Goal: Register for event/course

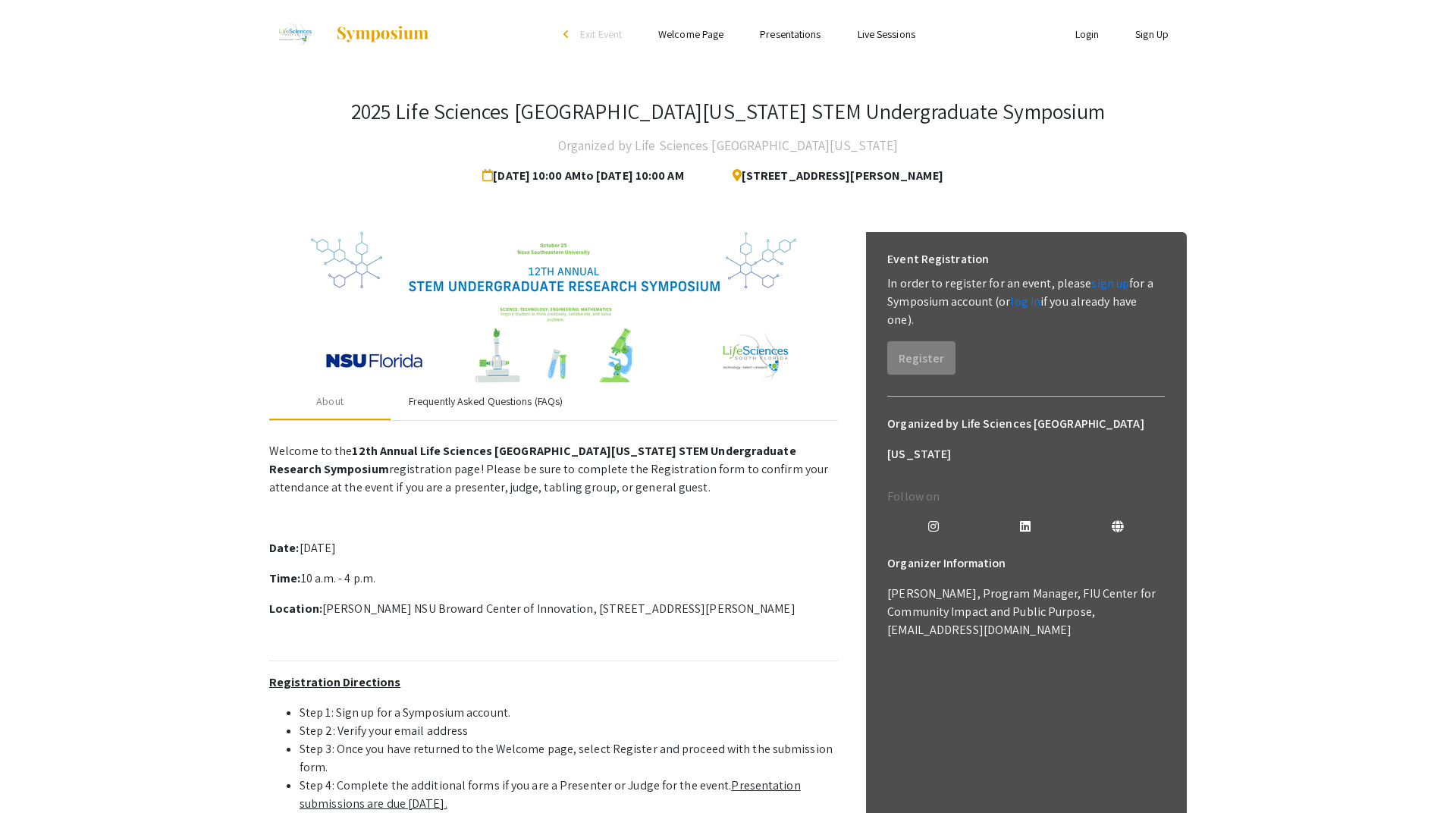
click at [524, 402] on div "Frequently Asked Questions (FAQs)" at bounding box center [486, 402] width 154 height 16
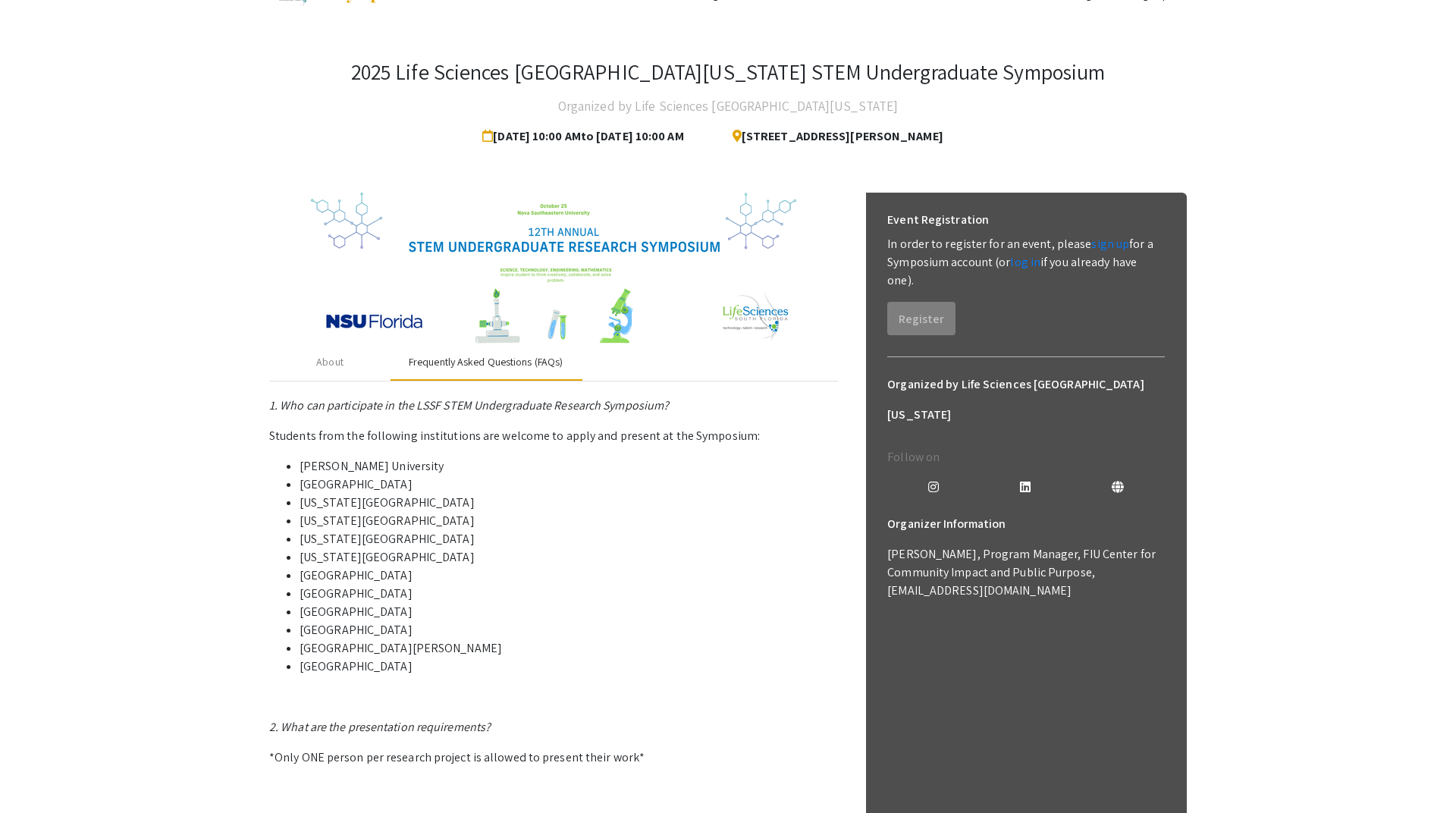
scroll to position [44, 0]
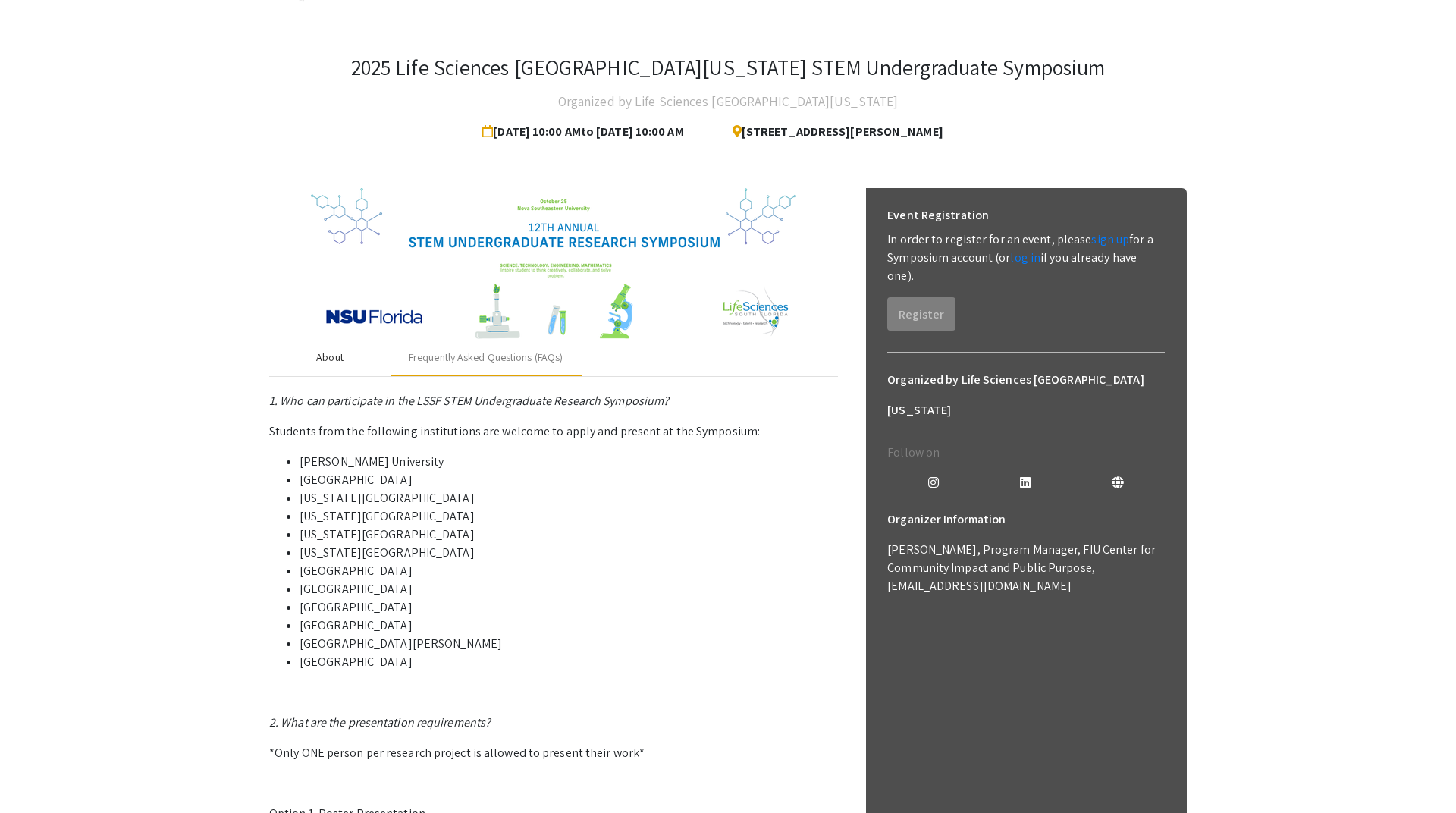
click at [319, 370] on div "About" at bounding box center [330, 357] width 122 height 36
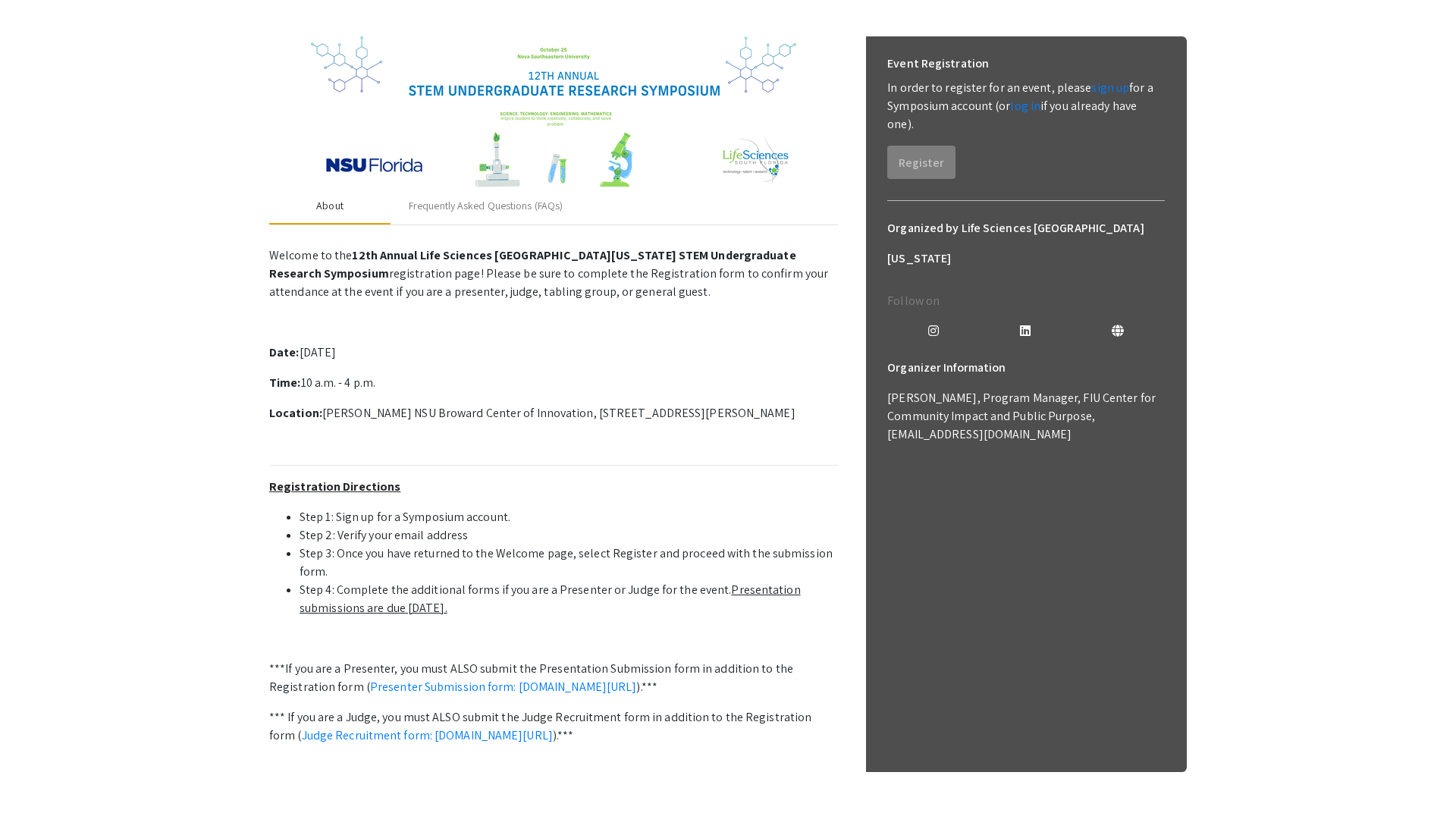
scroll to position [183, 0]
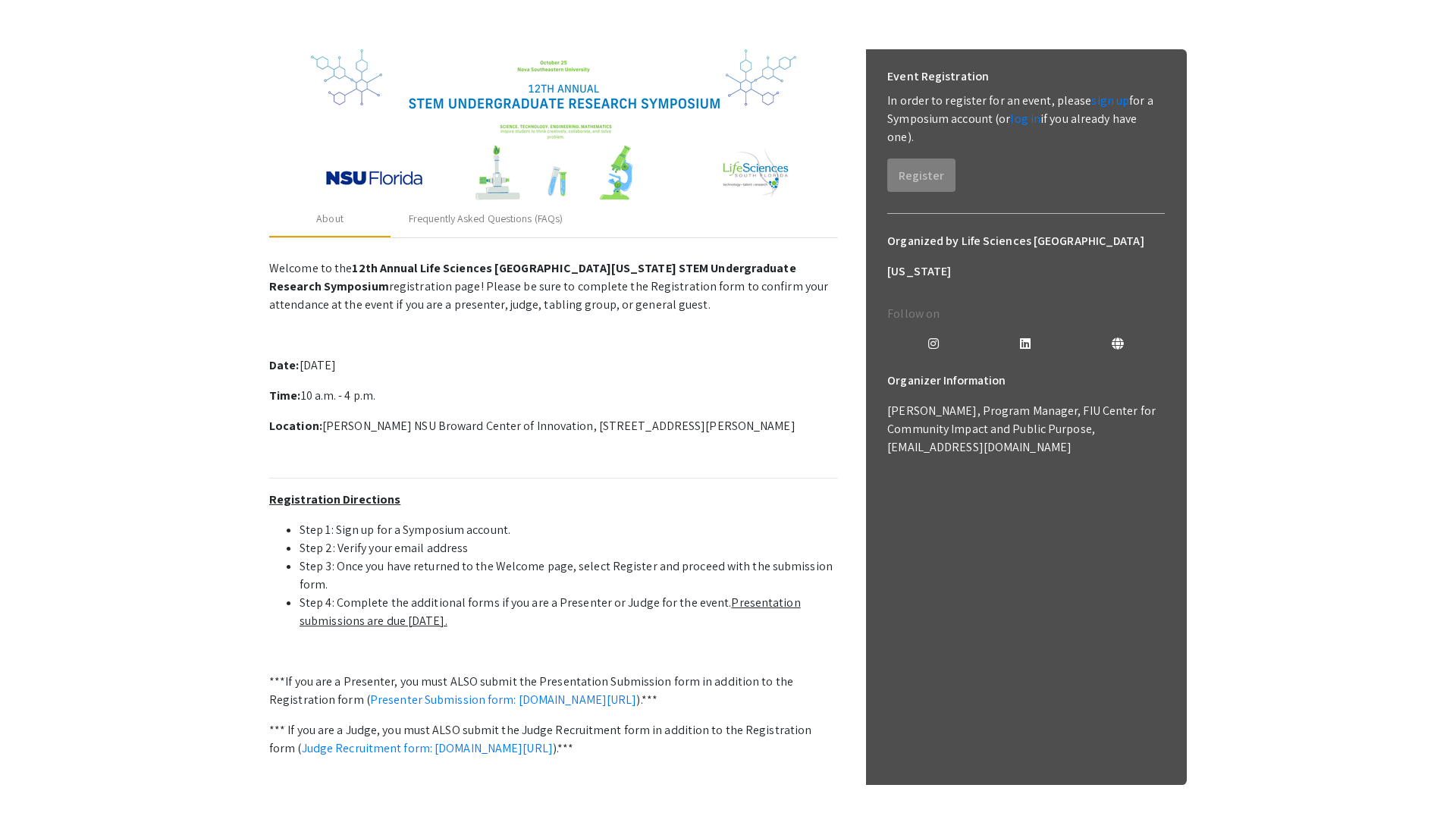
click at [932, 195] on div "Event Registration In order to register for an event, please sign up for a Symp…" at bounding box center [1026, 127] width 301 height 155
click at [1104, 99] on link "sign up" at bounding box center [1110, 101] width 38 height 16
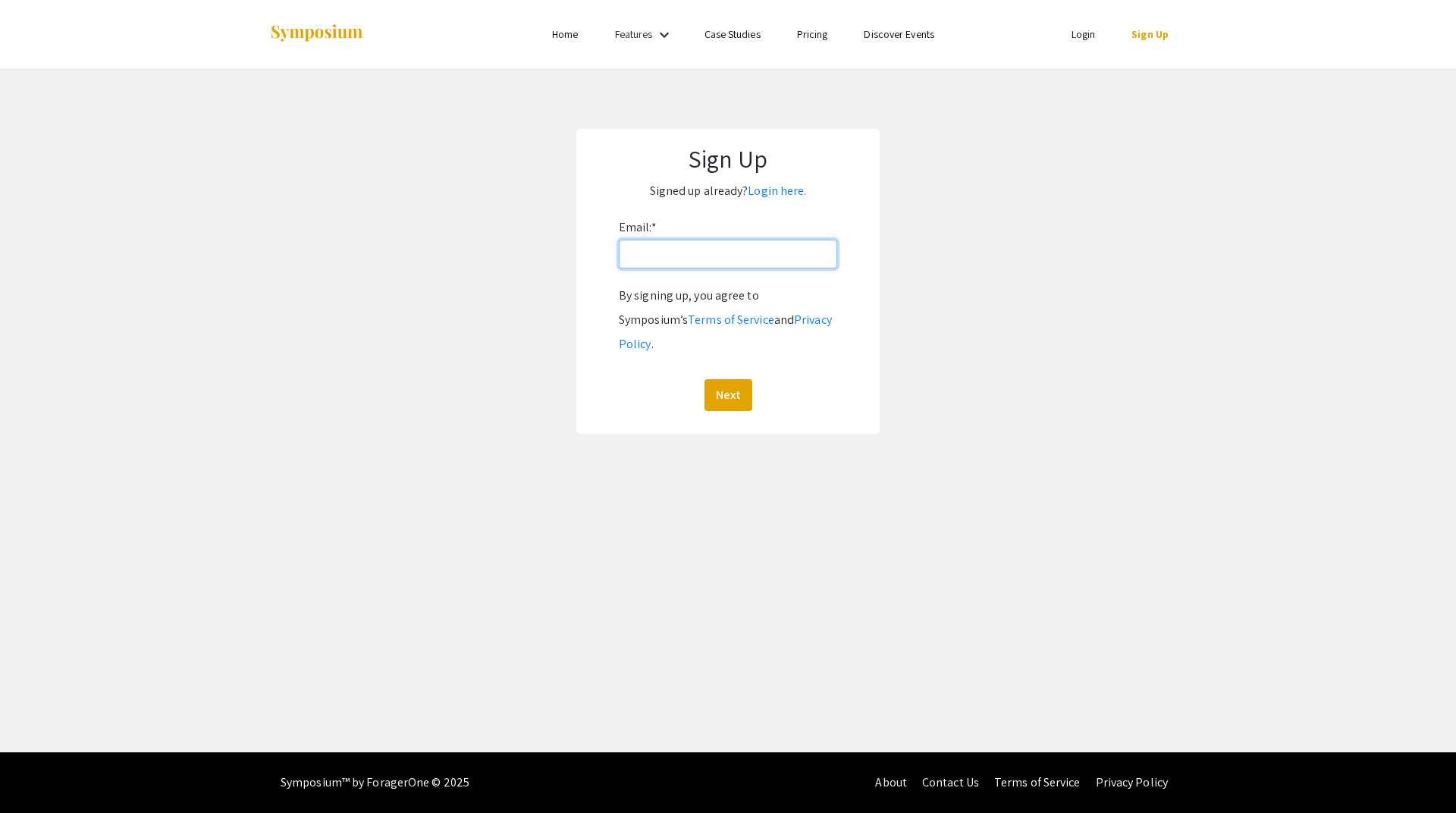
click at [747, 263] on input "Email: *" at bounding box center [728, 254] width 219 height 29
type input "[EMAIL_ADDRESS][DOMAIN_NAME]"
click at [721, 382] on button "Next" at bounding box center [728, 395] width 48 height 32
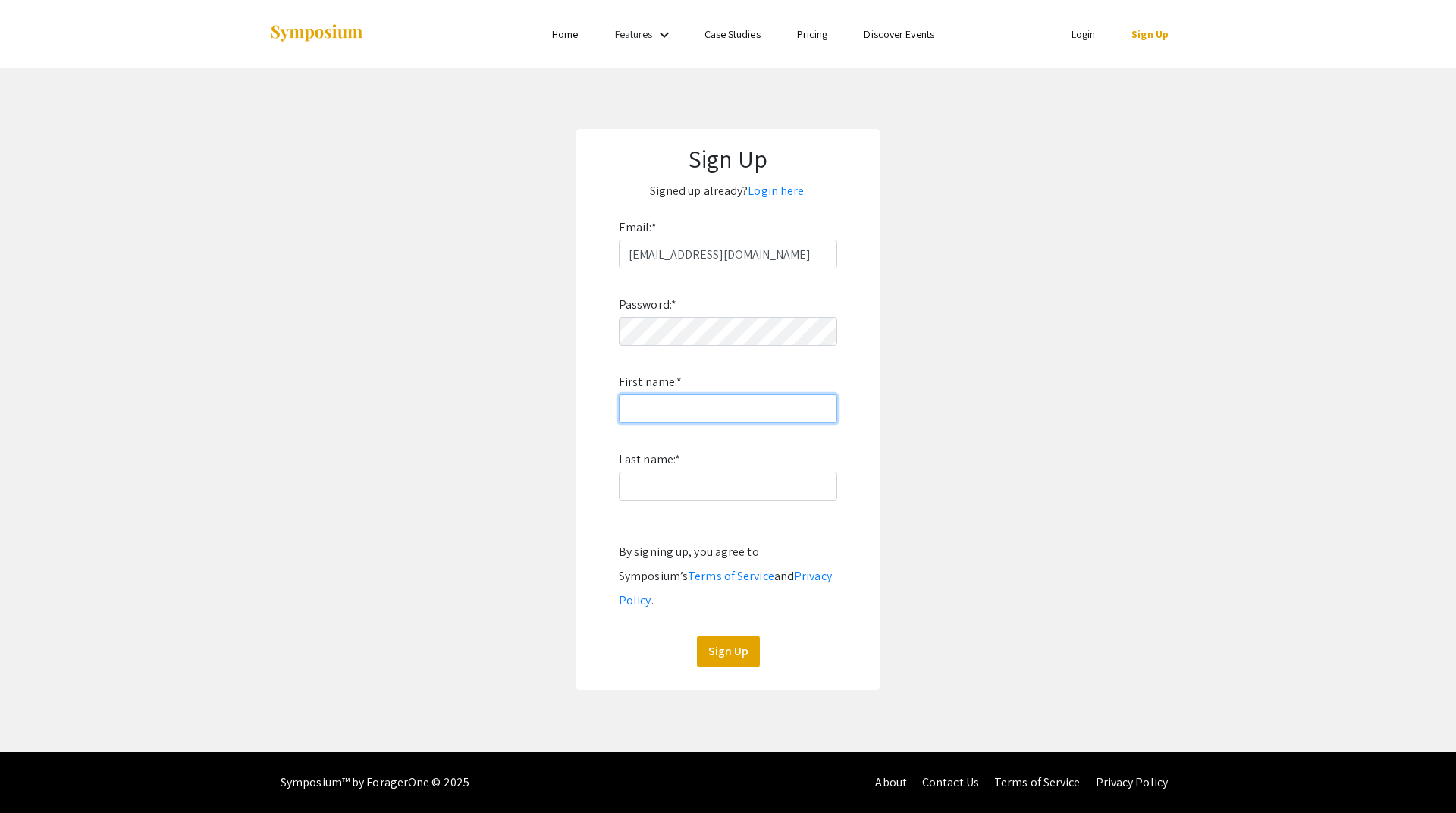
click at [664, 399] on input "First name: *" at bounding box center [728, 408] width 219 height 29
type input "[PERSON_NAME]"
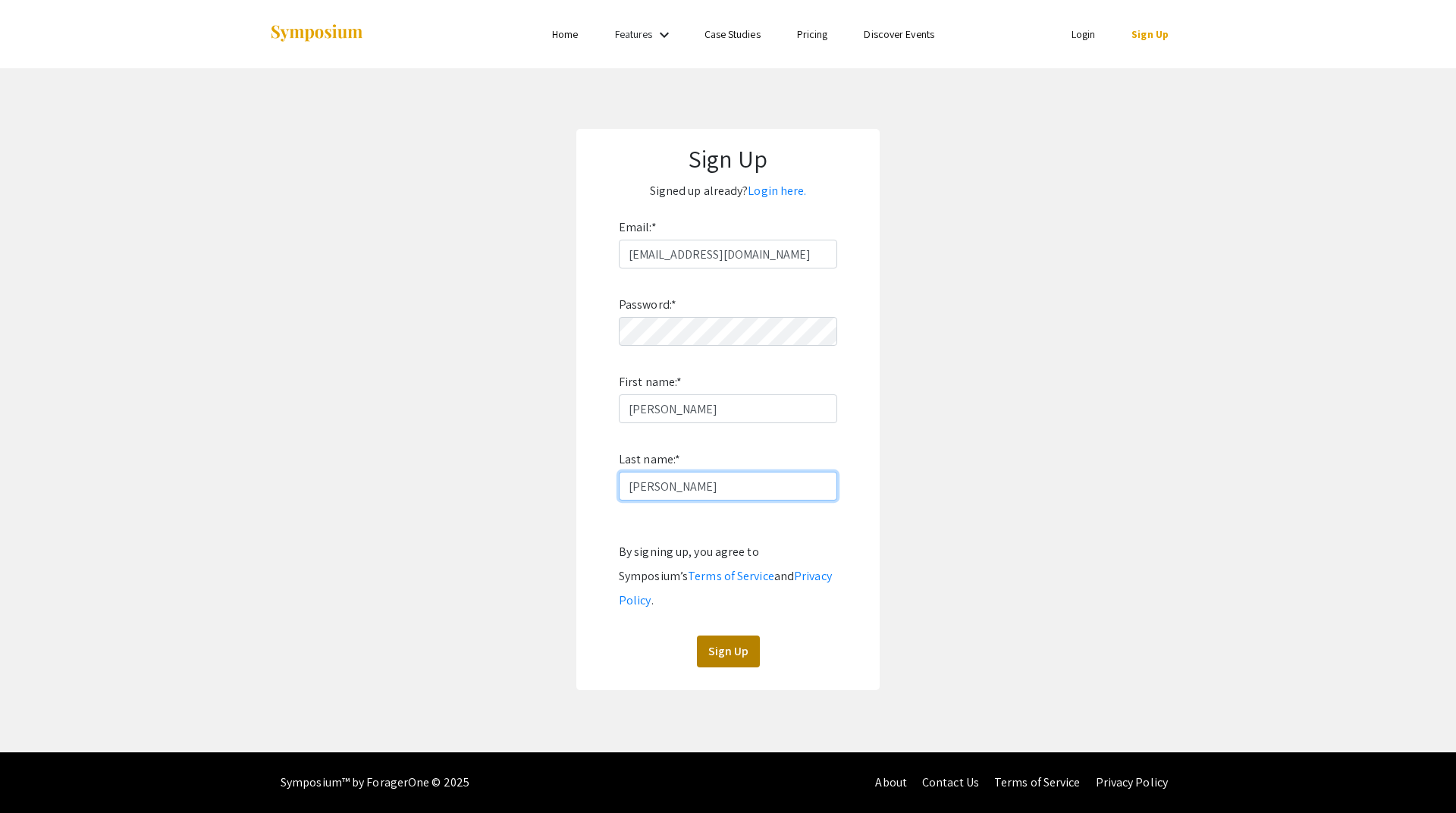
type input "[PERSON_NAME]"
click at [712, 636] on button "Sign Up" at bounding box center [728, 652] width 63 height 32
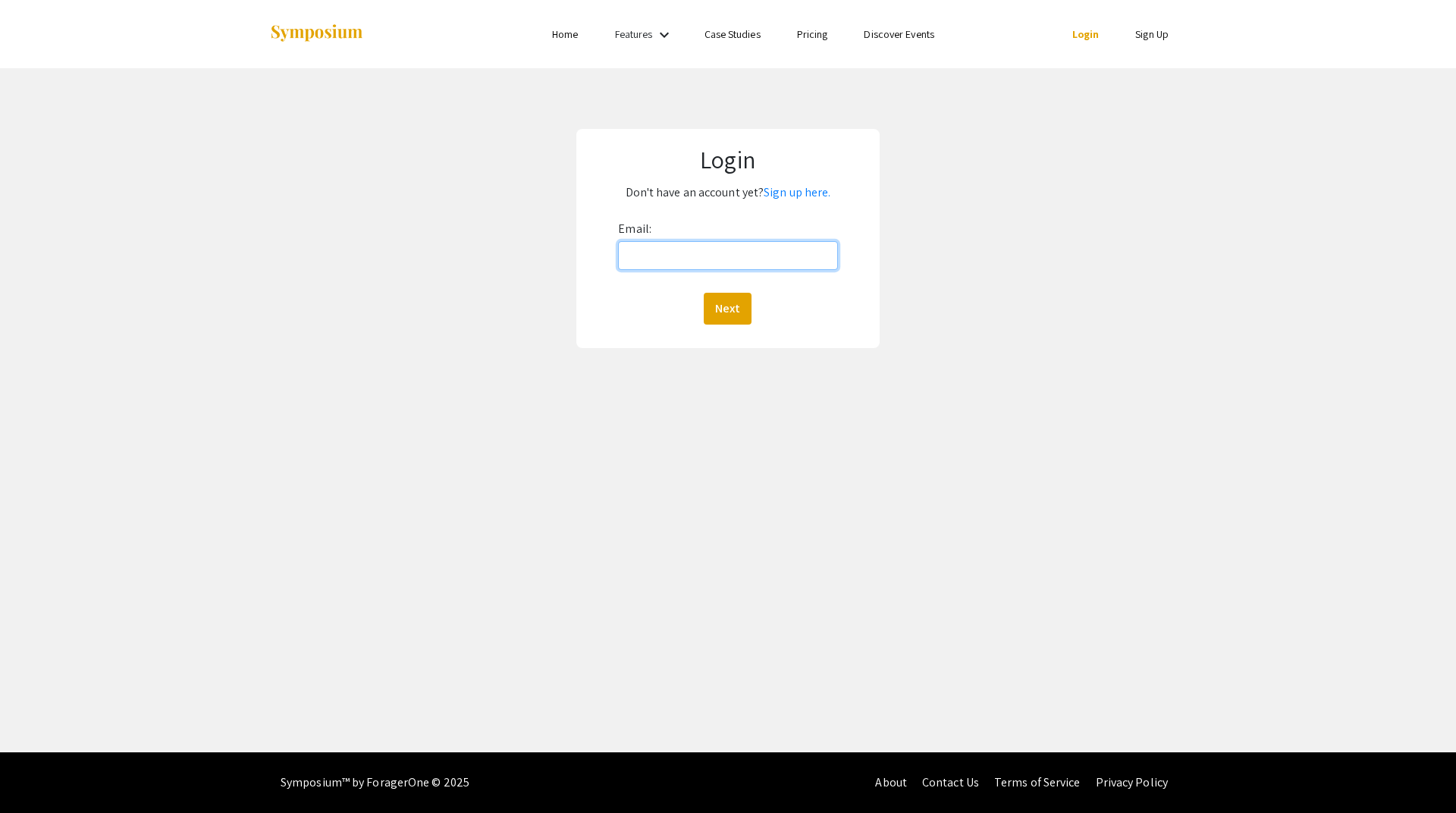
click at [671, 253] on input "Email:" at bounding box center [727, 256] width 219 height 29
type input "[EMAIL_ADDRESS][DOMAIN_NAME]"
click at [747, 314] on button "Next" at bounding box center [727, 309] width 48 height 32
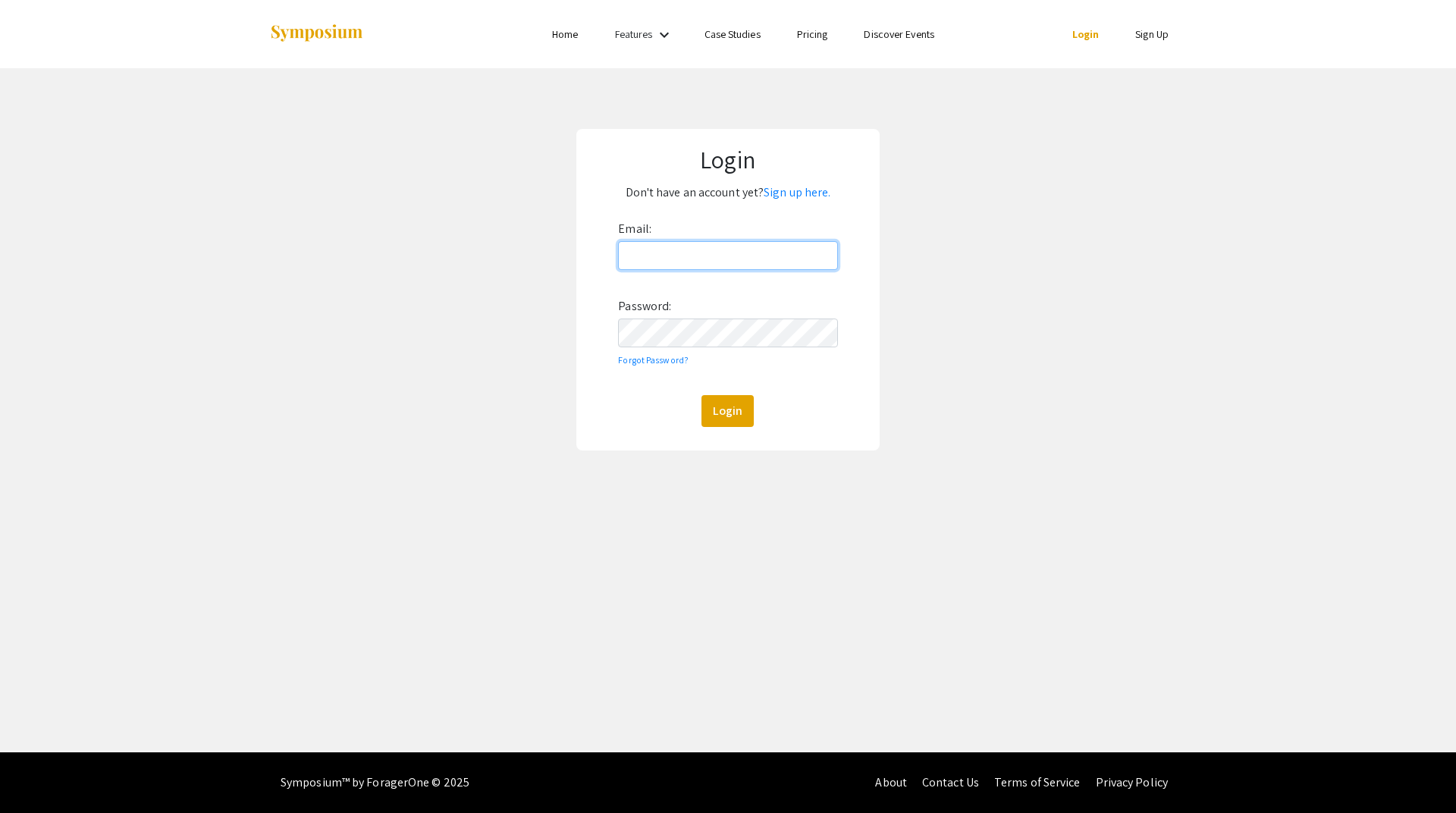
type input "[EMAIL_ADDRESS][DOMAIN_NAME]"
click at [734, 413] on button "Login" at bounding box center [727, 411] width 52 height 32
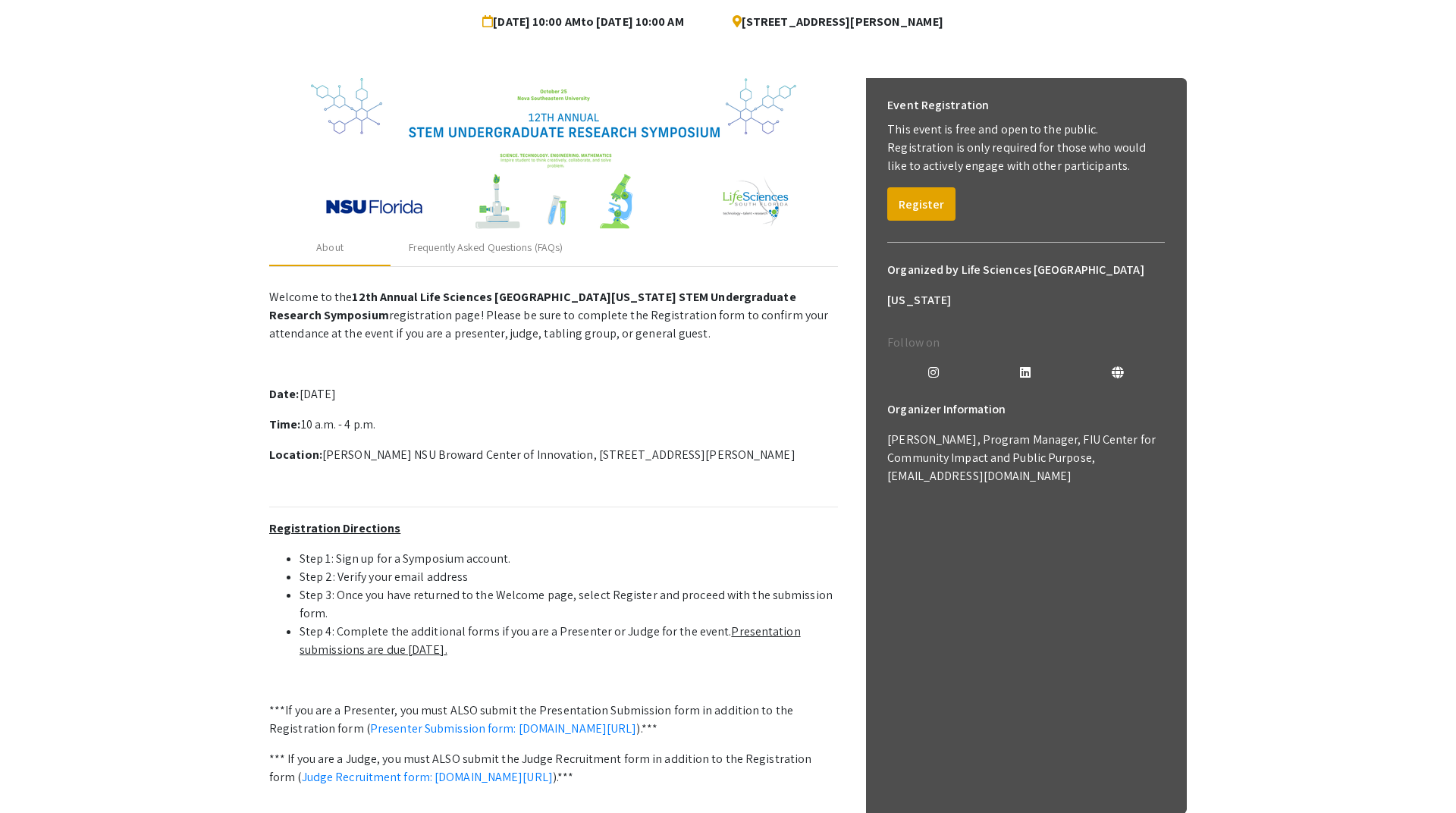
scroll to position [170, 0]
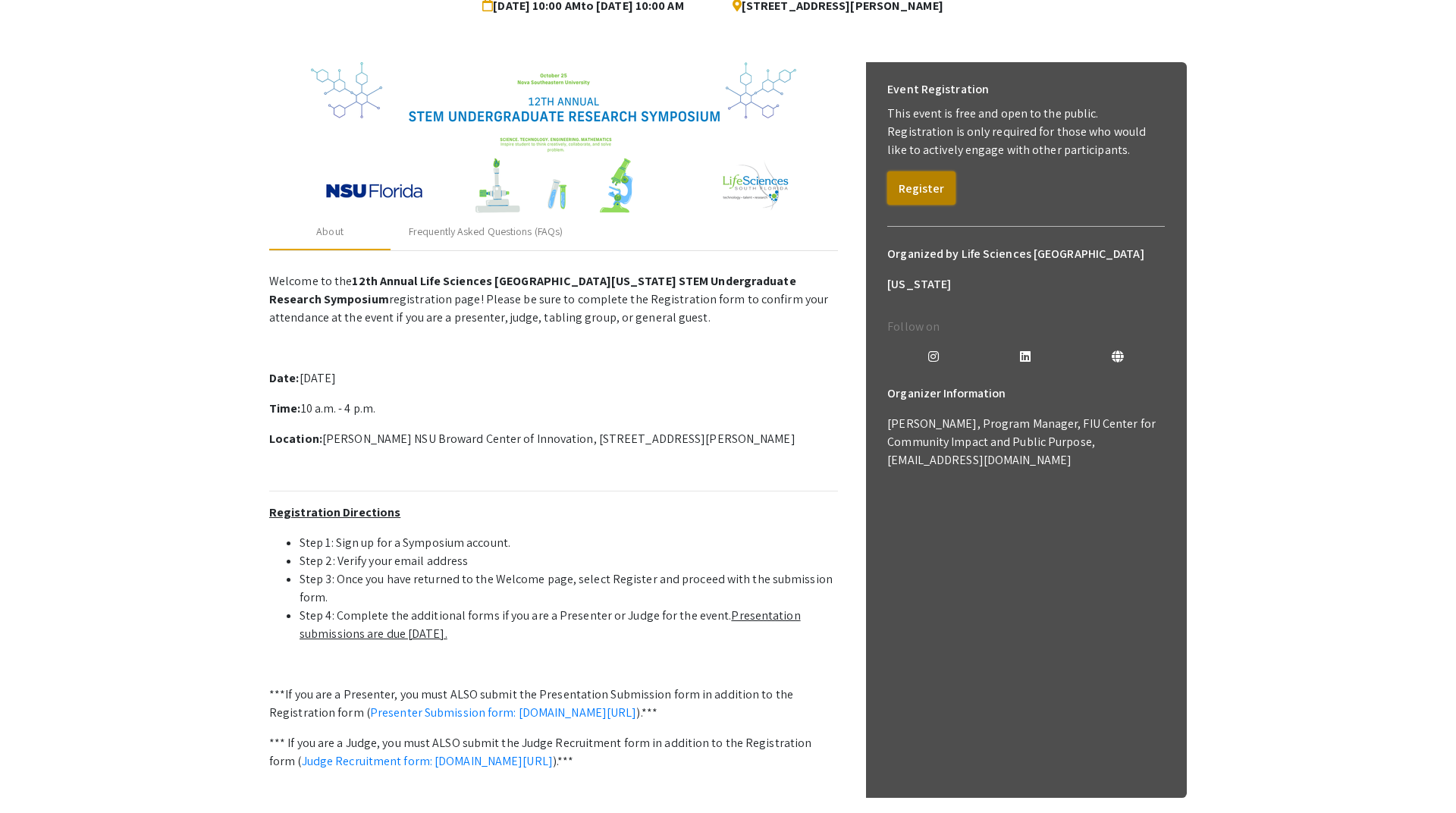
click at [927, 195] on button "Register" at bounding box center [921, 188] width 68 height 34
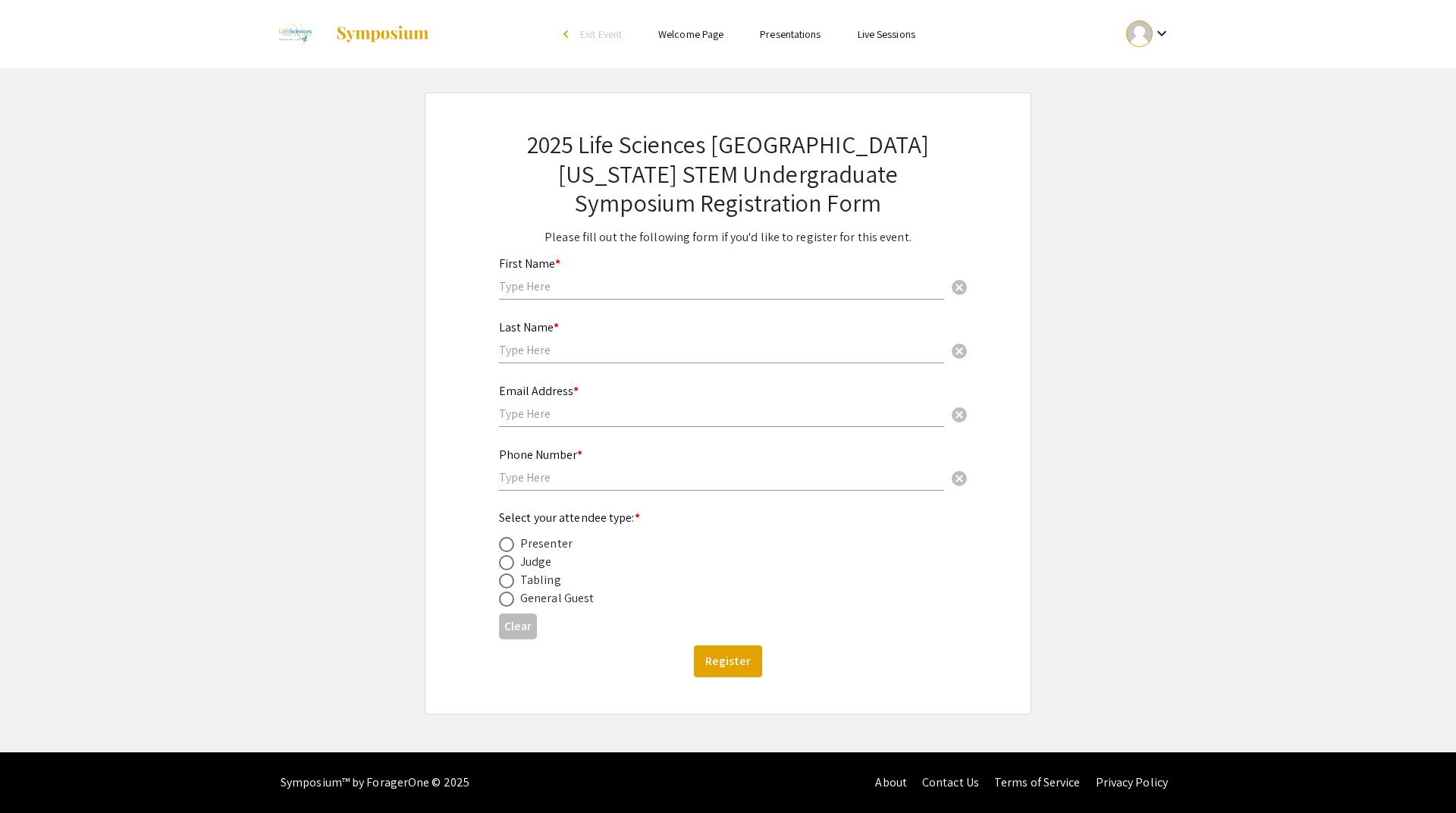
click at [571, 295] on input "text" at bounding box center [721, 287] width 445 height 16
type input "[PERSON_NAME]"
click at [560, 348] on input "text" at bounding box center [721, 350] width 445 height 16
type input "[PERSON_NAME]"
type input "[EMAIL_ADDRESS][DOMAIN_NAME]"
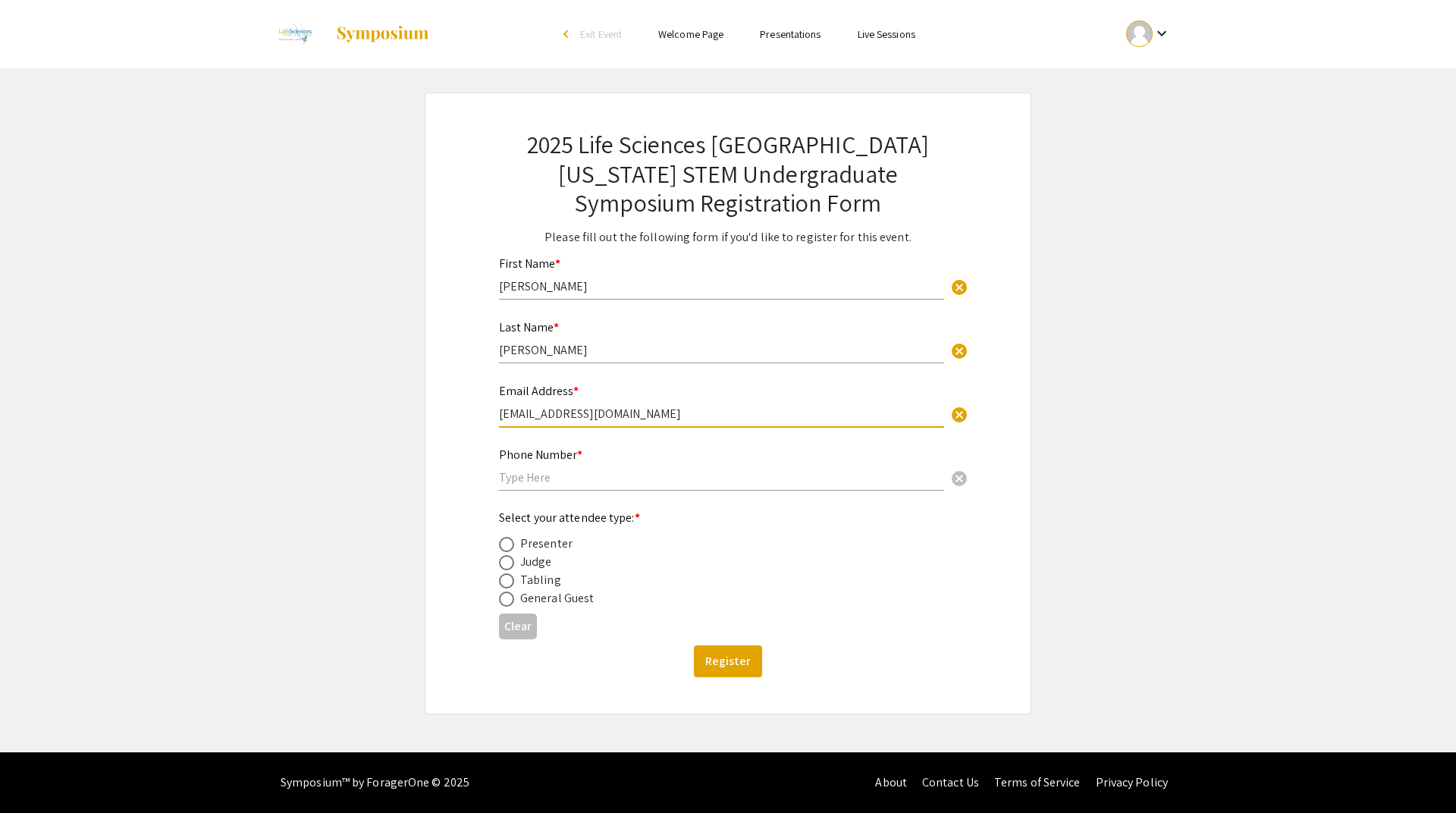
click at [580, 486] on input "text" at bounding box center [721, 478] width 445 height 16
click at [519, 472] on input "954-234-9520" at bounding box center [721, 478] width 445 height 16
type input "[PHONE_NUMBER]"
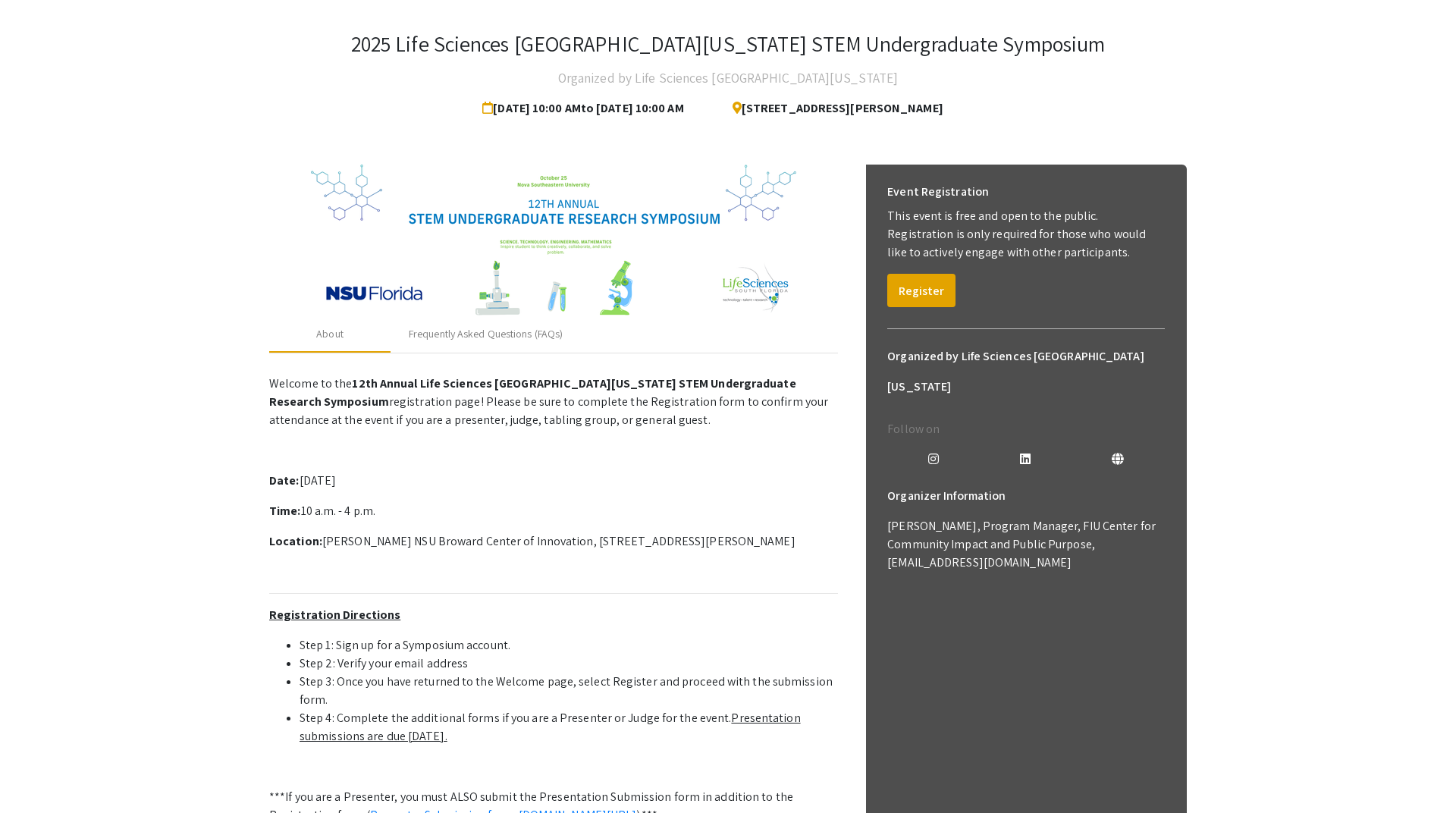
scroll to position [41, 0]
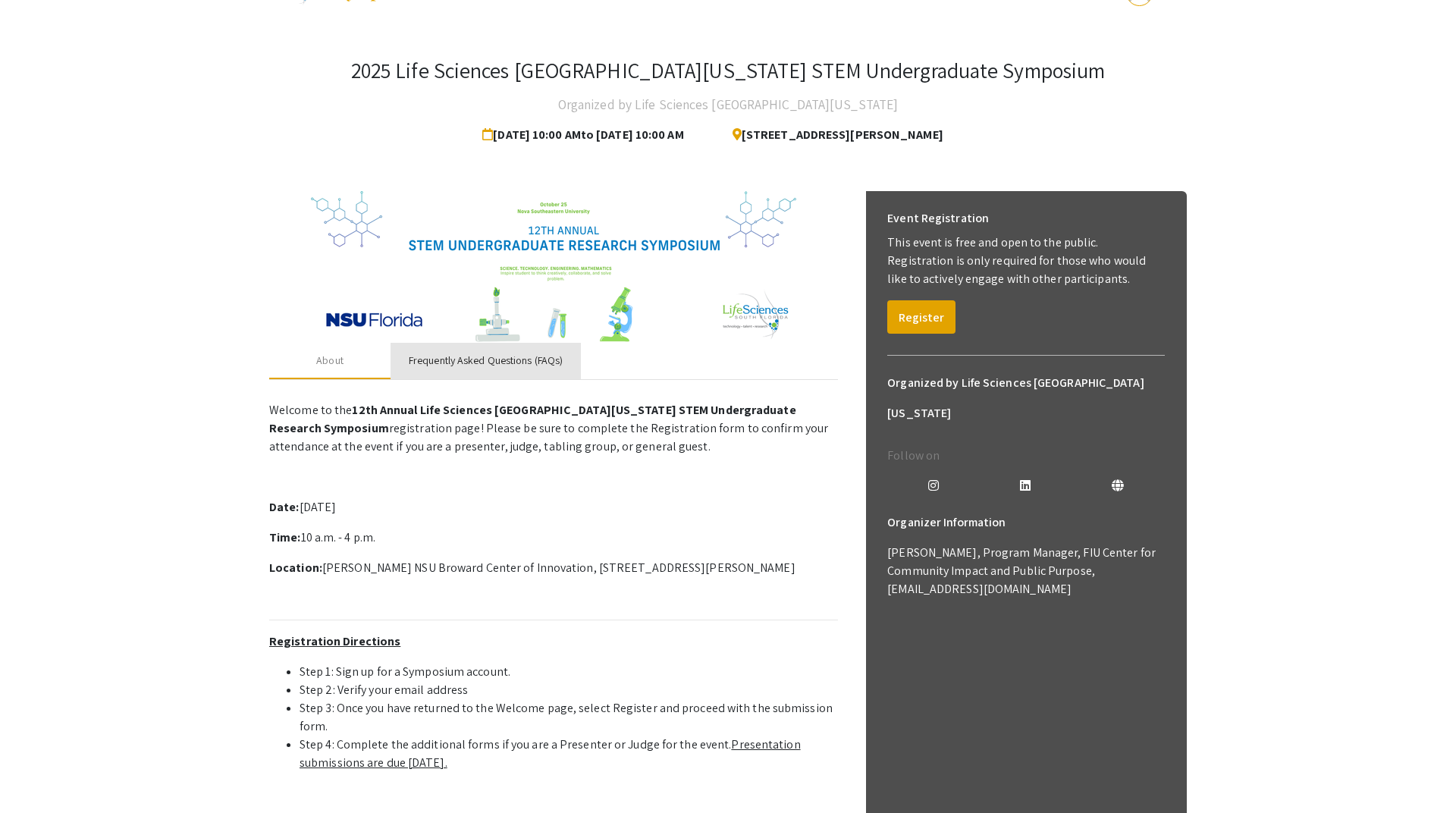
click at [517, 355] on div "Frequently Asked Questions (FAQs)" at bounding box center [486, 361] width 154 height 16
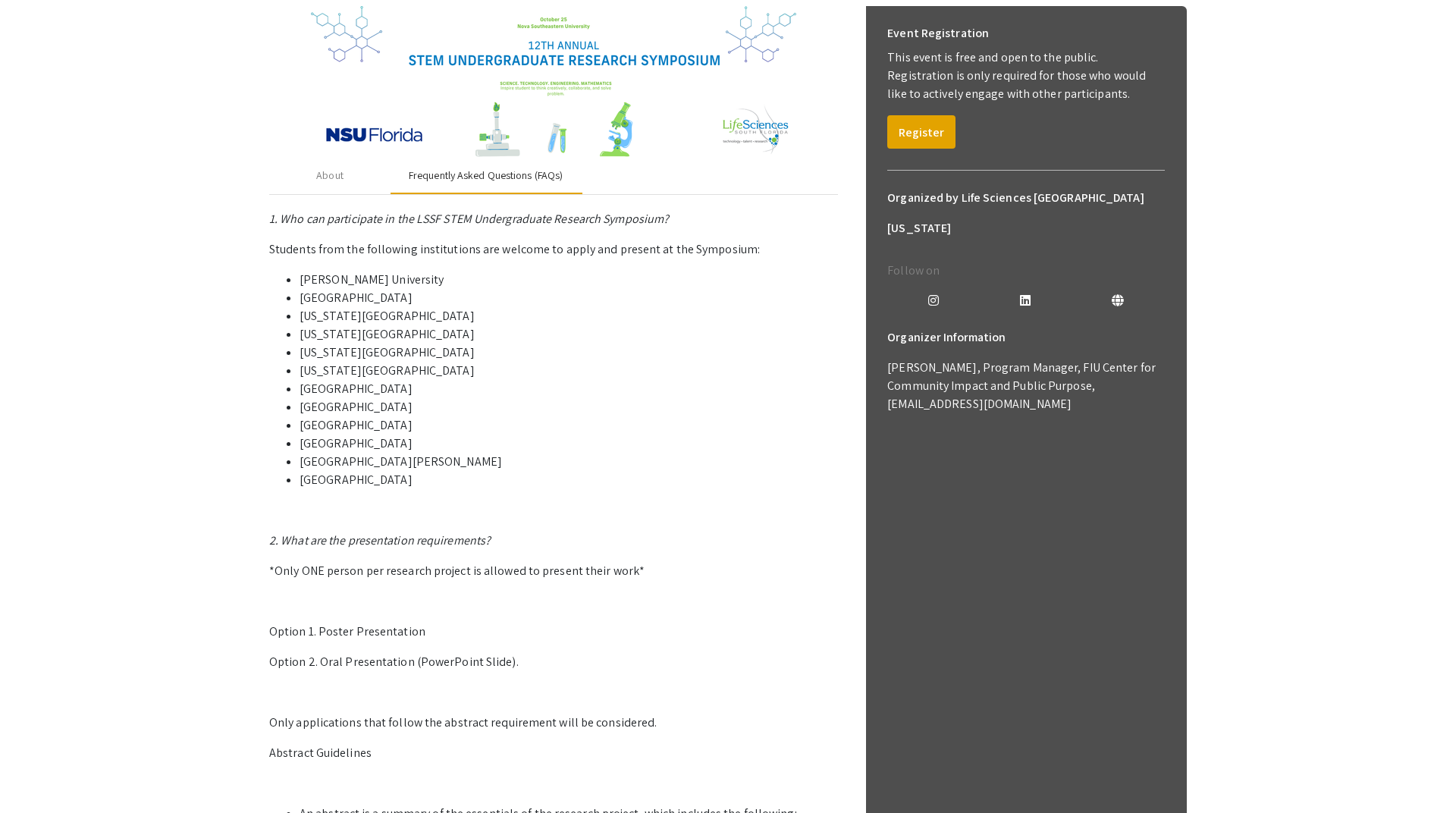
scroll to position [227, 0]
click at [915, 128] on button "Register" at bounding box center [921, 131] width 68 height 34
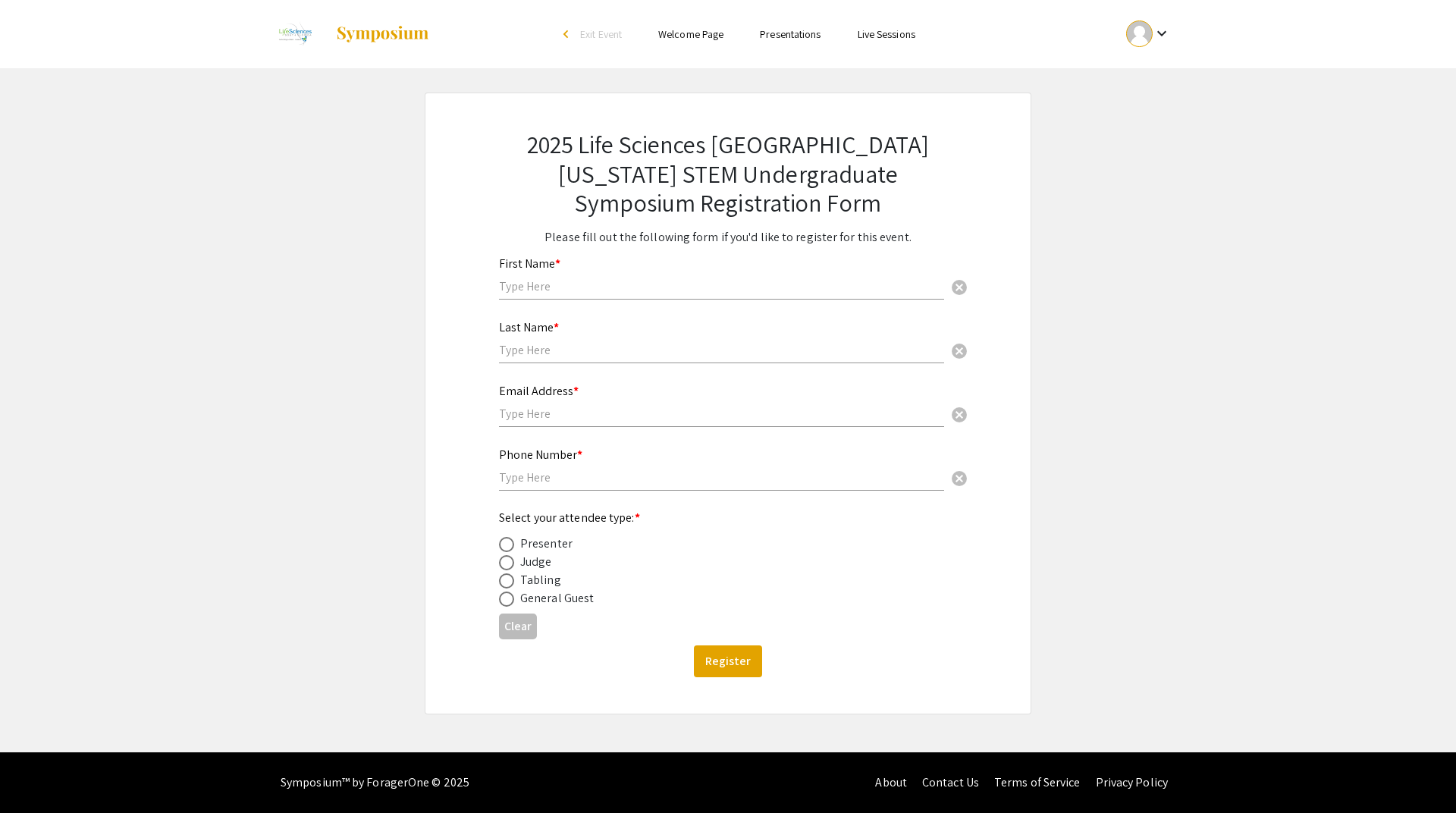
click at [554, 289] on input "text" at bounding box center [721, 287] width 445 height 16
type input "[PERSON_NAME]"
type input "[EMAIL_ADDRESS][DOMAIN_NAME]"
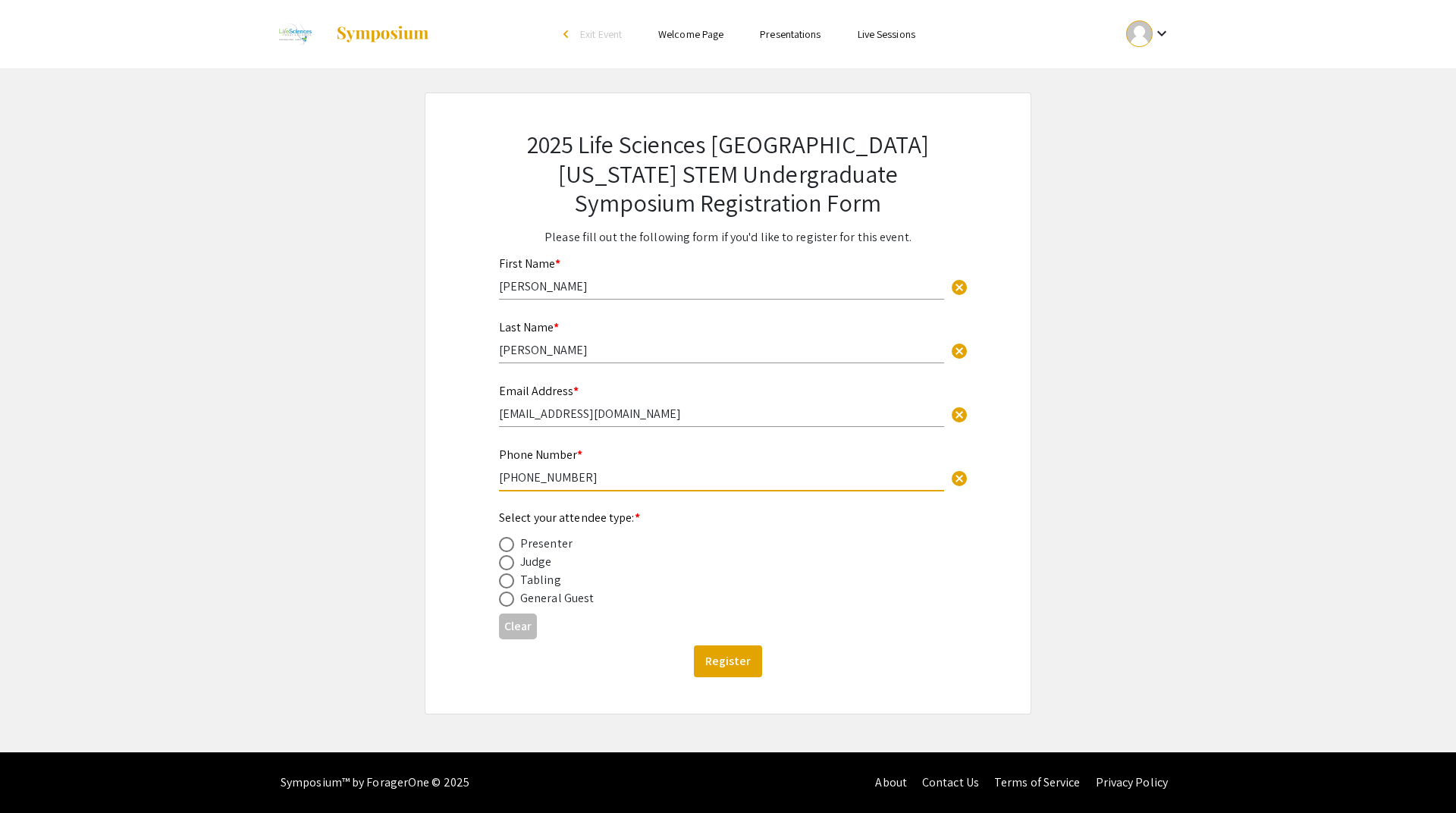
type input "[PHONE_NUMBER]"
click at [531, 547] on div "Presenter" at bounding box center [546, 544] width 52 height 19
click at [502, 547] on span at bounding box center [506, 544] width 15 height 15
click at [502, 547] on input "radio" at bounding box center [506, 544] width 15 height 15
radio input "true"
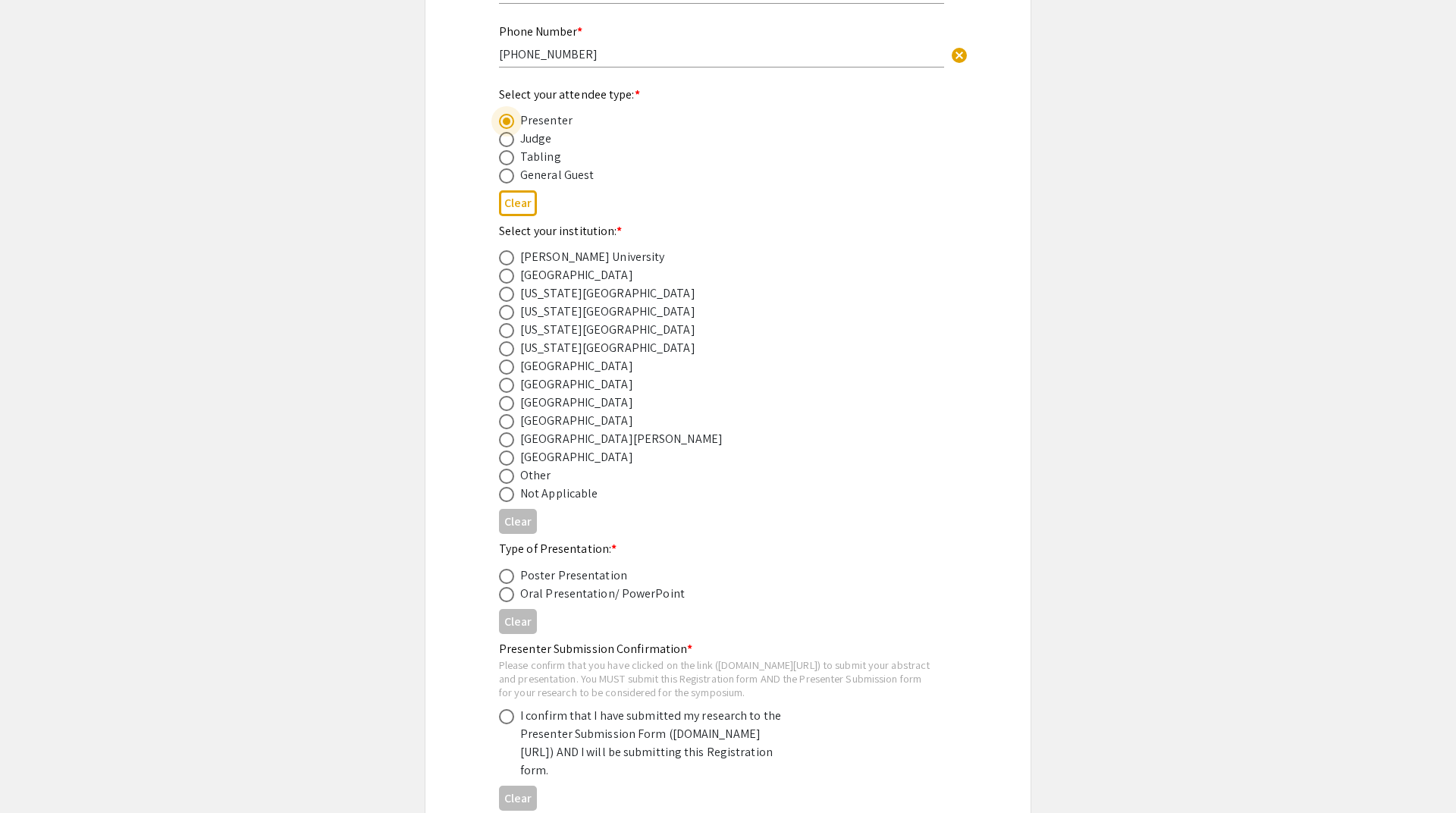
scroll to position [424, 0]
click at [513, 297] on span at bounding box center [506, 293] width 15 height 15
click at [513, 297] on input "radio" at bounding box center [506, 293] width 15 height 15
radio input "true"
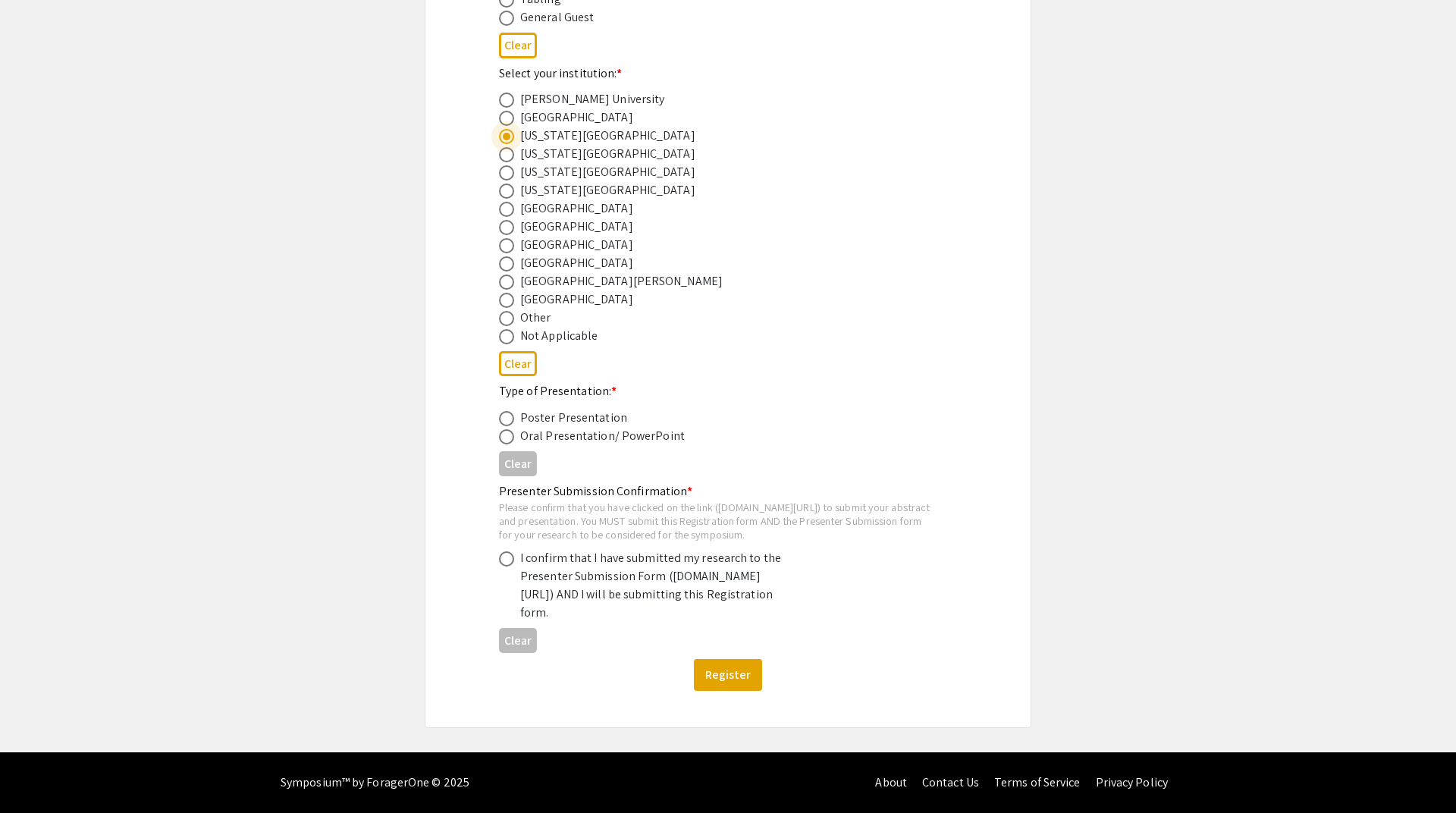
scroll to position [615, 0]
click at [530, 409] on div "Poster Presentation" at bounding box center [573, 418] width 107 height 19
click at [511, 411] on span at bounding box center [506, 418] width 15 height 15
click at [511, 411] on input "radio" at bounding box center [506, 418] width 15 height 15
radio input "true"
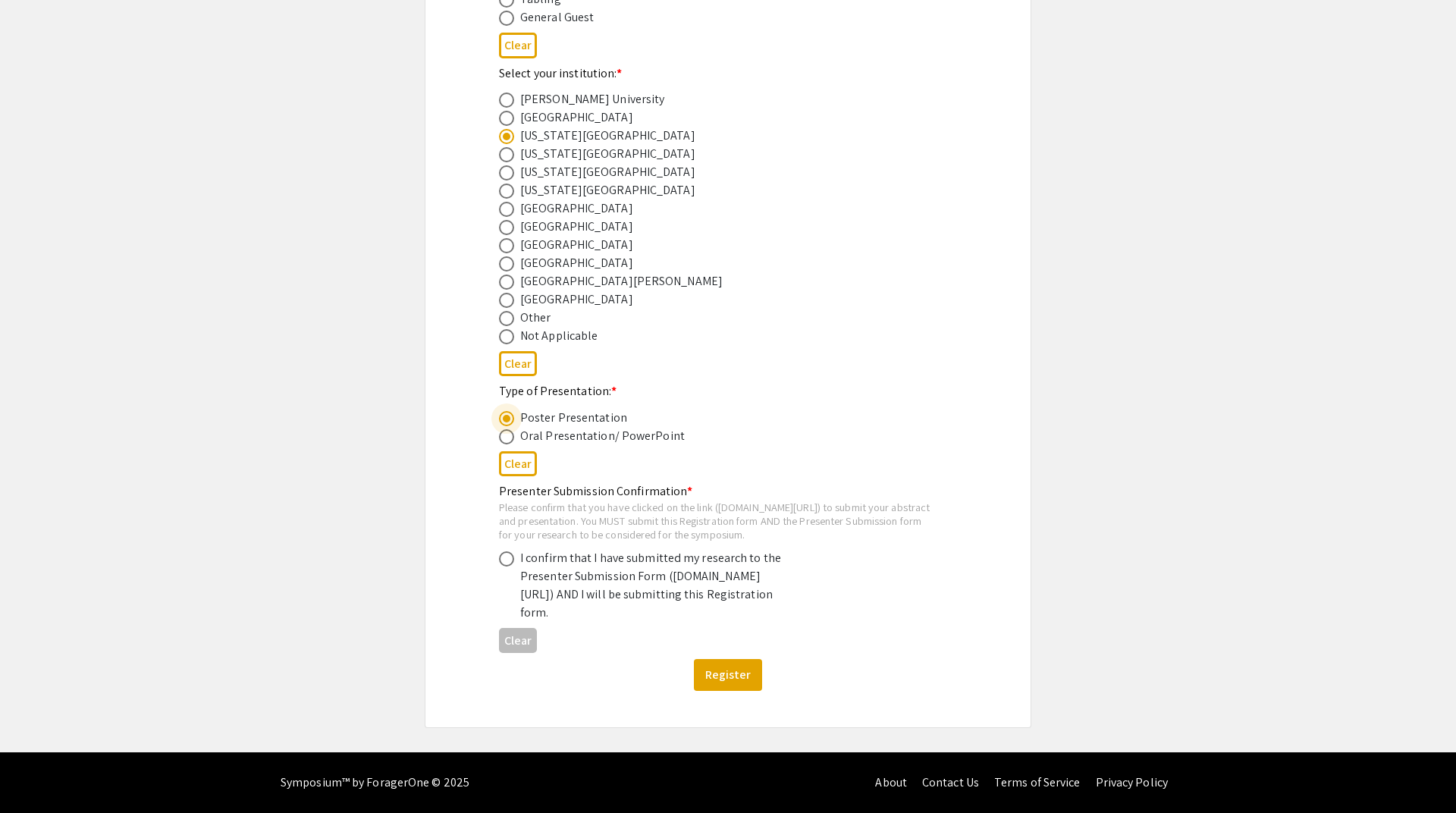
scroll to position [0, 0]
